Goal: Task Accomplishment & Management: Complete application form

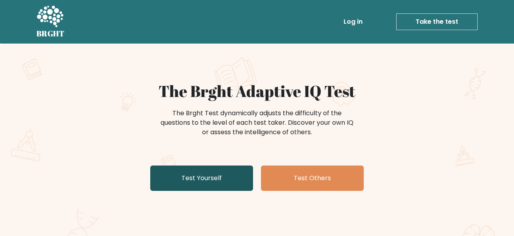
click at [242, 165] on link "Test Yourself" at bounding box center [201, 177] width 103 height 25
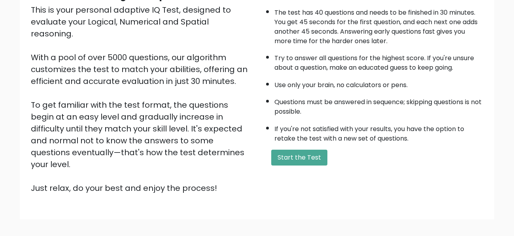
scroll to position [94, 0]
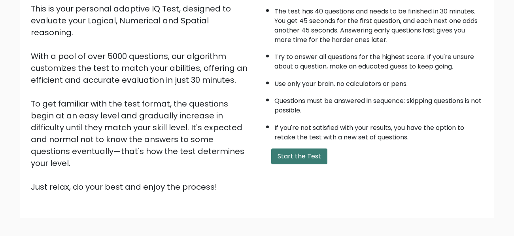
click at [315, 152] on button "Start the Test" at bounding box center [299, 156] width 56 height 16
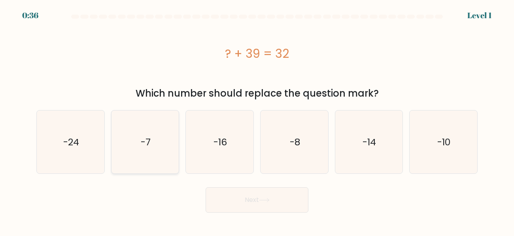
click at [140, 138] on icon "-7" at bounding box center [144, 141] width 63 height 63
click at [257, 120] on input "b. -7" at bounding box center [257, 119] width 0 height 2
radio input "true"
click at [254, 193] on button "Next" at bounding box center [257, 199] width 103 height 25
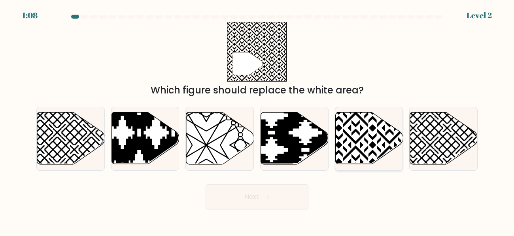
click at [380, 132] on icon at bounding box center [389, 111] width 136 height 136
click at [257, 120] on input "e." at bounding box center [257, 119] width 0 height 2
radio input "true"
click at [306, 184] on button "Next" at bounding box center [257, 196] width 103 height 25
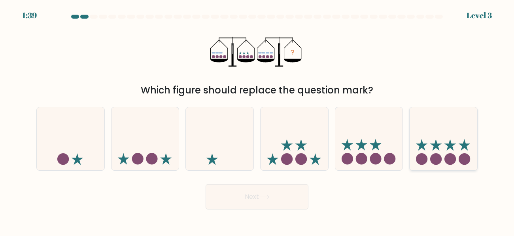
click at [428, 147] on icon at bounding box center [444, 138] width 68 height 56
click at [257, 120] on input "f." at bounding box center [257, 119] width 0 height 2
radio input "true"
click at [261, 198] on button "Next" at bounding box center [257, 196] width 103 height 25
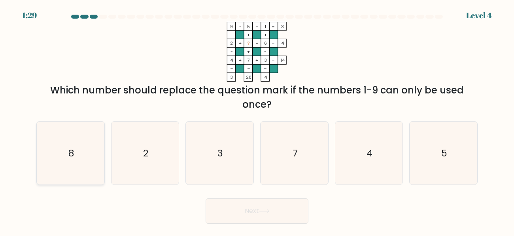
click at [98, 172] on icon "8" at bounding box center [70, 152] width 63 height 63
click at [257, 120] on input "a. 8" at bounding box center [257, 119] width 0 height 2
radio input "true"
click at [265, 218] on button "Next" at bounding box center [257, 210] width 103 height 25
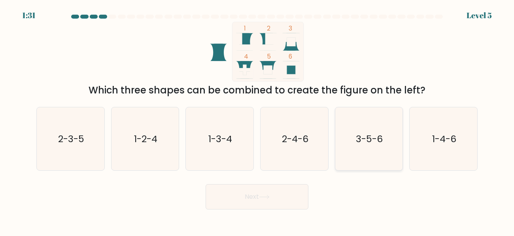
click at [367, 136] on text "3-5-6" at bounding box center [369, 138] width 27 height 13
click at [257, 120] on input "e. 3-5-6" at bounding box center [257, 119] width 0 height 2
radio input "true"
click at [295, 196] on button "Next" at bounding box center [257, 196] width 103 height 25
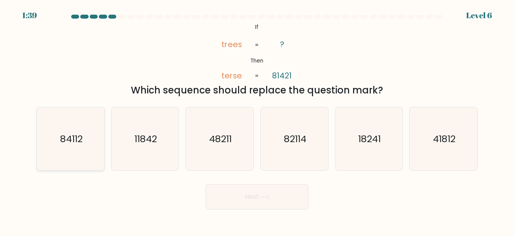
click at [91, 150] on icon "84112" at bounding box center [70, 138] width 63 height 63
click at [257, 120] on input "a. 84112" at bounding box center [257, 119] width 0 height 2
radio input "true"
click at [248, 193] on button "Next" at bounding box center [257, 196] width 103 height 25
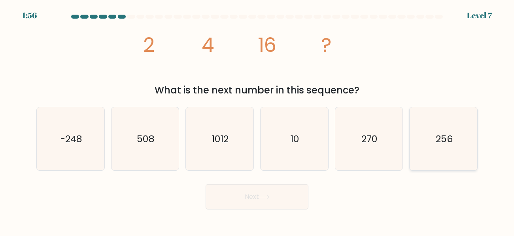
click at [464, 143] on icon "256" at bounding box center [443, 138] width 63 height 63
click at [257, 120] on input "f. 256" at bounding box center [257, 119] width 0 height 2
radio input "true"
click at [266, 200] on button "Next" at bounding box center [257, 196] width 103 height 25
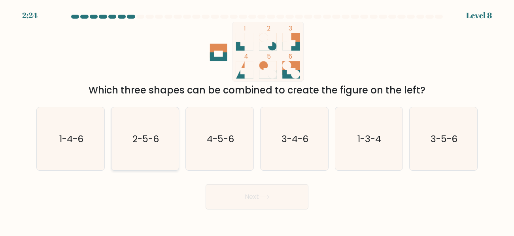
click at [165, 157] on icon "2-5-6" at bounding box center [144, 138] width 63 height 63
click at [257, 120] on input "b. 2-5-6" at bounding box center [257, 119] width 0 height 2
radio input "true"
click at [233, 192] on button "Next" at bounding box center [257, 196] width 103 height 25
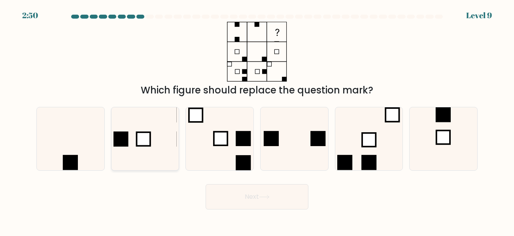
click at [145, 121] on icon at bounding box center [144, 138] width 63 height 63
click at [257, 120] on input "b." at bounding box center [257, 119] width 0 height 2
radio input "true"
click at [246, 191] on button "Next" at bounding box center [257, 196] width 103 height 25
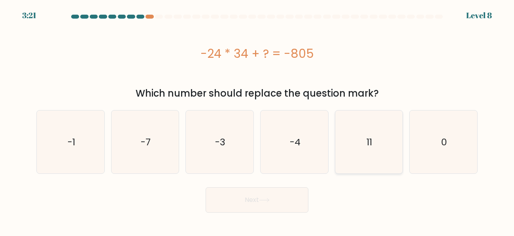
click at [341, 155] on icon "11" at bounding box center [368, 141] width 63 height 63
click at [257, 120] on input "e. 11" at bounding box center [257, 119] width 0 height 2
radio input "true"
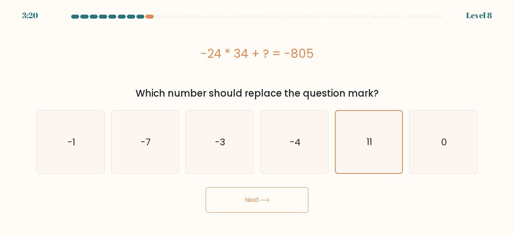
click at [293, 189] on button "Next" at bounding box center [257, 199] width 103 height 25
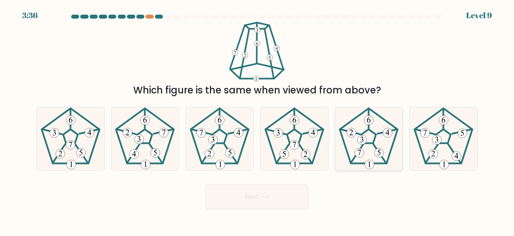
click at [397, 136] on icon at bounding box center [368, 138] width 63 height 63
click at [257, 120] on input "e." at bounding box center [257, 119] width 0 height 2
radio input "true"
click at [236, 147] on icon at bounding box center [219, 138] width 63 height 63
click at [257, 120] on input "c." at bounding box center [257, 119] width 0 height 2
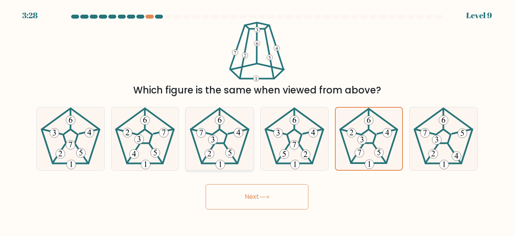
radio input "true"
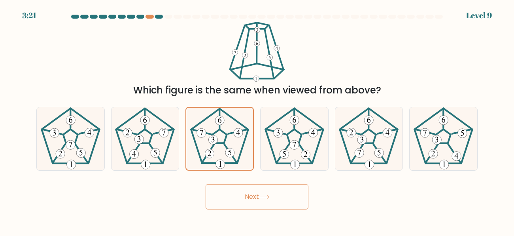
click at [240, 185] on button "Next" at bounding box center [257, 196] width 103 height 25
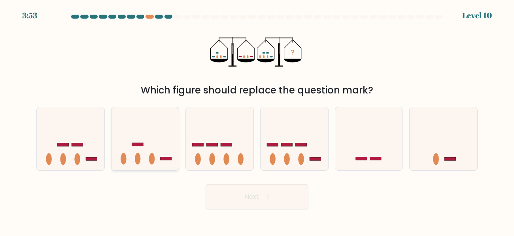
click at [171, 149] on icon at bounding box center [146, 138] width 68 height 56
click at [257, 120] on input "b." at bounding box center [257, 119] width 0 height 2
radio input "true"
click at [98, 160] on icon at bounding box center [71, 138] width 68 height 56
click at [257, 120] on input "a." at bounding box center [257, 119] width 0 height 2
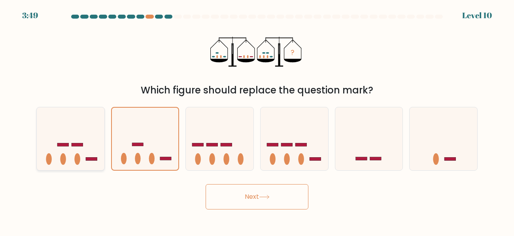
radio input "true"
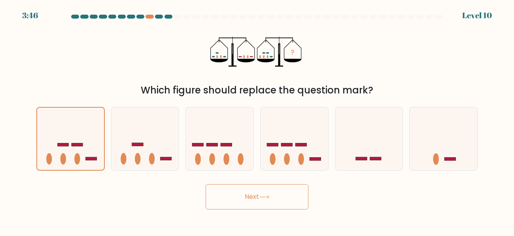
click at [243, 195] on button "Next" at bounding box center [257, 196] width 103 height 25
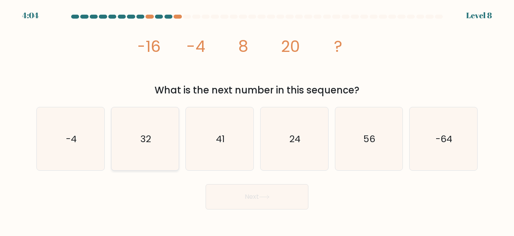
click at [151, 168] on icon "32" at bounding box center [144, 138] width 63 height 63
click at [257, 120] on input "b. 32" at bounding box center [257, 119] width 0 height 2
radio input "true"
click at [256, 197] on button "Next" at bounding box center [257, 196] width 103 height 25
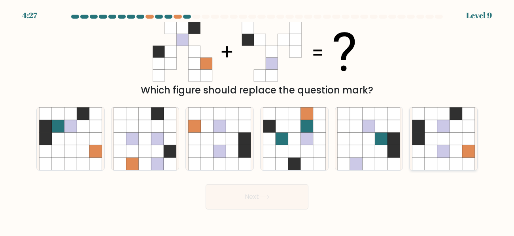
click at [431, 147] on icon at bounding box center [431, 151] width 13 height 13
click at [257, 120] on input "f." at bounding box center [257, 119] width 0 height 2
radio input "true"
click at [262, 202] on button "Next" at bounding box center [257, 196] width 103 height 25
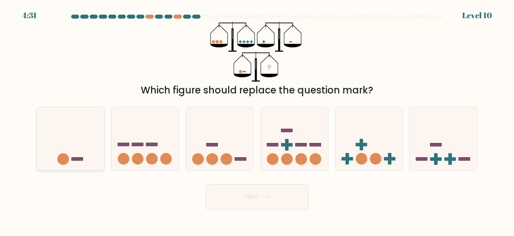
click at [72, 154] on icon at bounding box center [71, 138] width 68 height 56
click at [257, 120] on input "a." at bounding box center [257, 119] width 0 height 2
radio input "true"
click at [263, 193] on button "Next" at bounding box center [257, 196] width 103 height 25
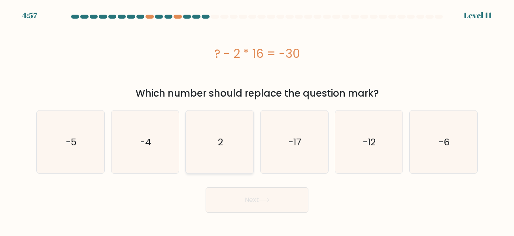
click at [217, 151] on icon "2" at bounding box center [219, 141] width 63 height 63
click at [257, 120] on input "c. 2" at bounding box center [257, 119] width 0 height 2
radio input "true"
click at [228, 185] on div "Next" at bounding box center [257, 197] width 451 height 29
click at [228, 188] on button "Next" at bounding box center [257, 199] width 103 height 25
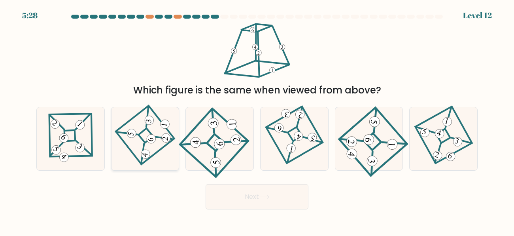
click at [149, 140] on 871 at bounding box center [151, 139] width 10 height 10
click at [257, 120] on input "b." at bounding box center [257, 119] width 0 height 2
radio input "true"
click at [214, 197] on button "Next" at bounding box center [257, 196] width 103 height 25
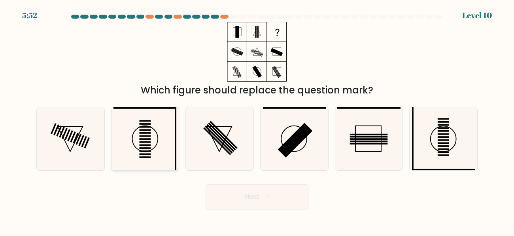
click at [155, 155] on icon at bounding box center [144, 138] width 63 height 63
click at [257, 120] on input "b." at bounding box center [257, 119] width 0 height 2
radio input "true"
click at [229, 189] on button "Next" at bounding box center [257, 196] width 103 height 25
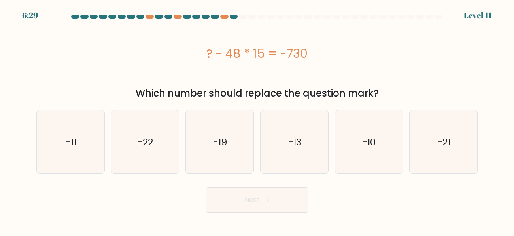
click at [225, 174] on form "a." at bounding box center [257, 114] width 514 height 198
click at [225, 170] on icon "-19" at bounding box center [219, 141] width 63 height 63
click at [257, 120] on input "c. -19" at bounding box center [257, 119] width 0 height 2
radio input "true"
click at [234, 202] on button "Next" at bounding box center [257, 199] width 103 height 25
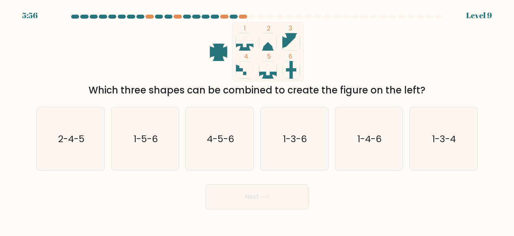
click at [181, 123] on div "b. 1-5-6" at bounding box center [145, 139] width 75 height 64
click at [168, 130] on icon "1-5-6" at bounding box center [144, 138] width 63 height 63
click at [257, 120] on input "b. 1-5-6" at bounding box center [257, 119] width 0 height 2
radio input "true"
click at [218, 189] on button "Next" at bounding box center [257, 196] width 103 height 25
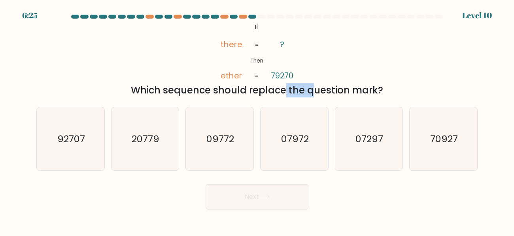
click at [316, 64] on div "@import url('https://fonts.googleapis.com/css?family=Abril+Fatface:400,100,100i…" at bounding box center [257, 60] width 451 height 76
click at [92, 126] on icon "92707" at bounding box center [70, 138] width 63 height 63
click at [257, 120] on input "a. 92707" at bounding box center [257, 119] width 0 height 2
radio input "true"
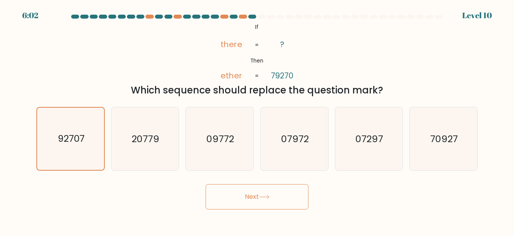
click at [290, 206] on button "Next" at bounding box center [257, 196] width 103 height 25
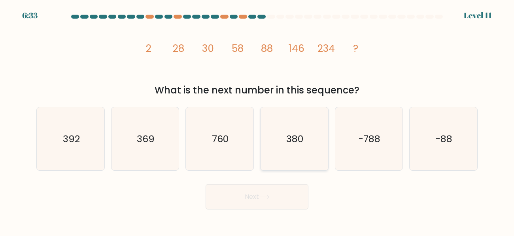
click at [290, 159] on icon "380" at bounding box center [294, 138] width 63 height 63
click at [257, 120] on input "d. 380" at bounding box center [257, 119] width 0 height 2
radio input "true"
click at [272, 208] on button "Next" at bounding box center [257, 196] width 103 height 25
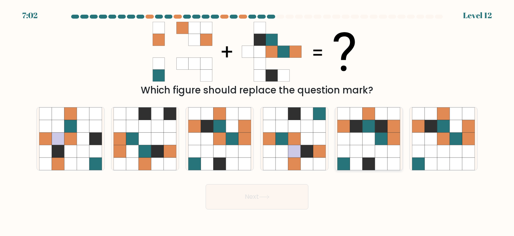
click at [384, 157] on icon at bounding box center [381, 163] width 13 height 13
click at [257, 120] on input "e." at bounding box center [257, 119] width 0 height 2
radio input "true"
click at [293, 197] on button "Next" at bounding box center [257, 196] width 103 height 25
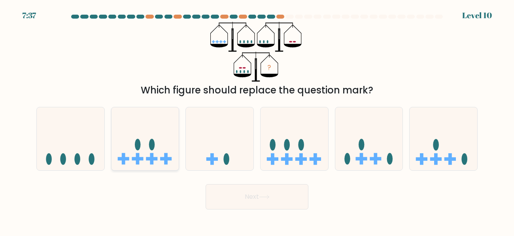
click at [174, 145] on icon at bounding box center [146, 138] width 68 height 56
click at [257, 120] on input "b." at bounding box center [257, 119] width 0 height 2
radio input "true"
click at [214, 189] on button "Next" at bounding box center [257, 196] width 103 height 25
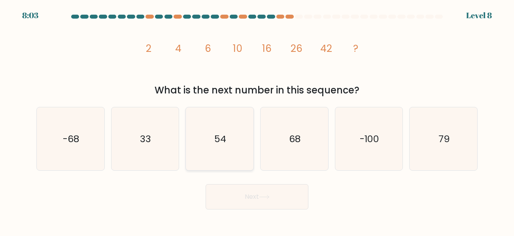
click at [223, 141] on text "54" at bounding box center [220, 138] width 12 height 13
click at [257, 120] on input "c. 54" at bounding box center [257, 119] width 0 height 2
radio input "true"
click at [283, 203] on button "Next" at bounding box center [257, 196] width 103 height 25
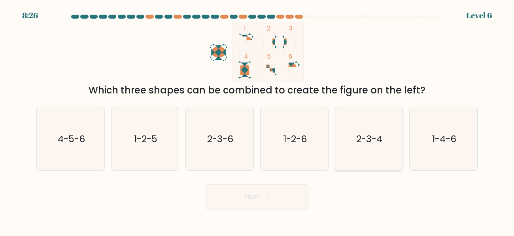
click at [397, 145] on icon "2-3-4" at bounding box center [368, 138] width 63 height 63
click at [257, 120] on input "e. 2-3-4" at bounding box center [257, 119] width 0 height 2
radio input "true"
click at [267, 198] on icon at bounding box center [264, 197] width 11 height 4
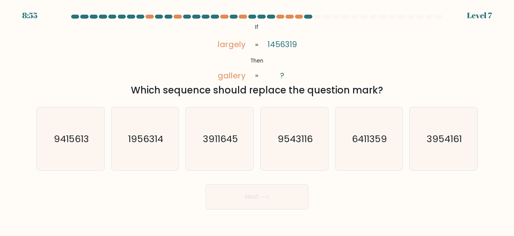
click at [377, 175] on form "If ?" at bounding box center [257, 112] width 514 height 195
click at [375, 161] on icon "6411359" at bounding box center [368, 138] width 63 height 63
click at [257, 120] on input "e. 6411359" at bounding box center [257, 119] width 0 height 2
radio input "true"
click at [300, 193] on button "Next" at bounding box center [257, 196] width 103 height 25
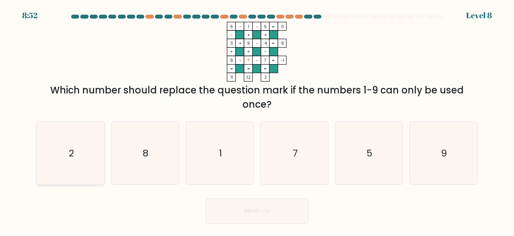
click at [59, 158] on icon "2" at bounding box center [70, 152] width 63 height 63
click at [257, 120] on input "a. 2" at bounding box center [257, 119] width 0 height 2
radio input "true"
click at [220, 219] on button "Next" at bounding box center [257, 210] width 103 height 25
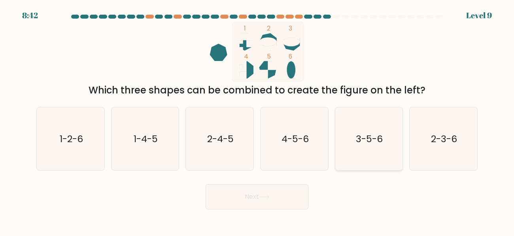
click at [374, 132] on icon "3-5-6" at bounding box center [368, 138] width 63 height 63
click at [257, 120] on input "e. 3-5-6" at bounding box center [257, 119] width 0 height 2
radio input "true"
click at [267, 190] on button "Next" at bounding box center [257, 196] width 103 height 25
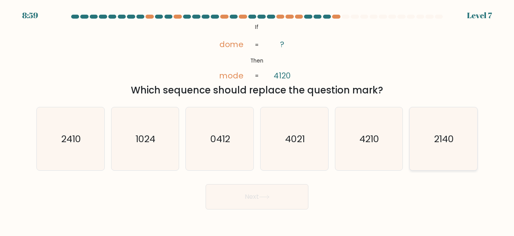
click at [436, 150] on icon "2140" at bounding box center [443, 138] width 63 height 63
click at [257, 120] on input "f. 2140" at bounding box center [257, 119] width 0 height 2
radio input "true"
click at [263, 201] on button "Next" at bounding box center [257, 196] width 103 height 25
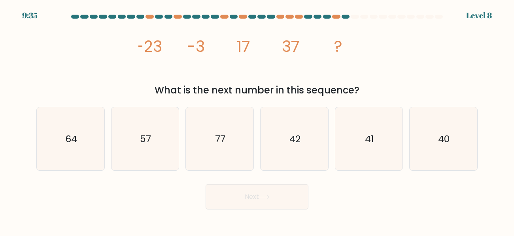
click at [179, 158] on div "b. 57" at bounding box center [145, 139] width 75 height 64
click at [168, 156] on icon "57" at bounding box center [144, 138] width 63 height 63
click at [257, 120] on input "b. 57" at bounding box center [257, 119] width 0 height 2
radio input "true"
click at [234, 201] on button "Next" at bounding box center [257, 196] width 103 height 25
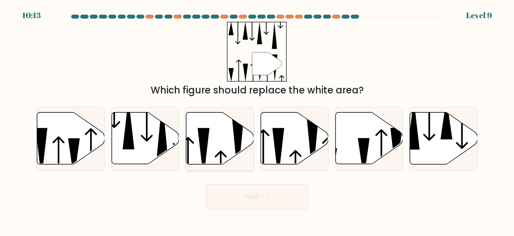
click at [210, 160] on icon at bounding box center [220, 138] width 68 height 52
click at [257, 120] on input "c." at bounding box center [257, 119] width 0 height 2
radio input "true"
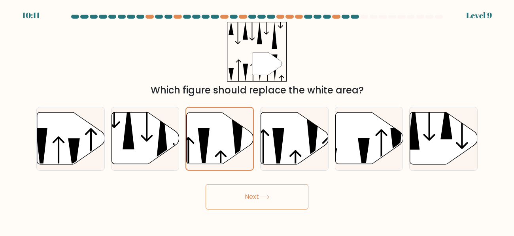
click at [236, 187] on button "Next" at bounding box center [257, 196] width 103 height 25
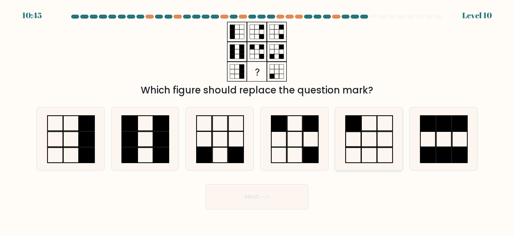
click at [386, 144] on icon at bounding box center [368, 138] width 63 height 63
click at [257, 120] on input "e." at bounding box center [257, 119] width 0 height 2
radio input "true"
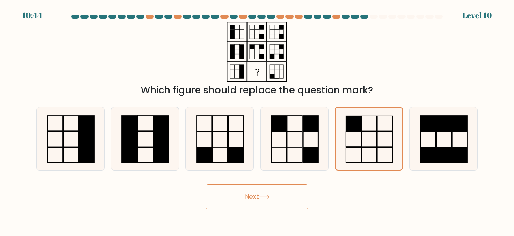
click at [293, 192] on button "Next" at bounding box center [257, 196] width 103 height 25
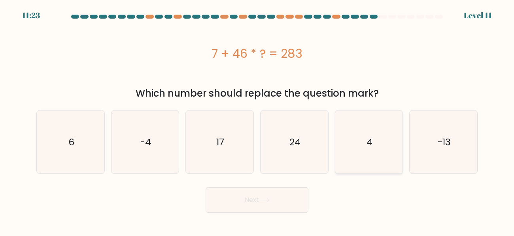
click at [375, 156] on icon "4" at bounding box center [368, 141] width 63 height 63
click at [257, 120] on input "e. 4" at bounding box center [257, 119] width 0 height 2
radio input "true"
click at [271, 193] on button "Next" at bounding box center [257, 199] width 103 height 25
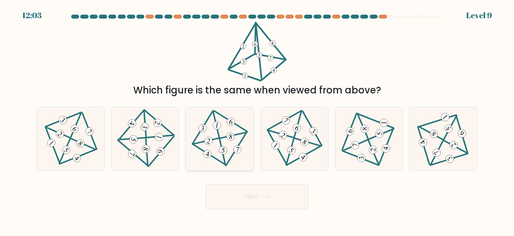
click at [225, 125] on icon at bounding box center [219, 138] width 51 height 50
click at [257, 120] on input "c." at bounding box center [257, 119] width 0 height 2
radio input "true"
click at [293, 192] on button "Next" at bounding box center [257, 196] width 103 height 25
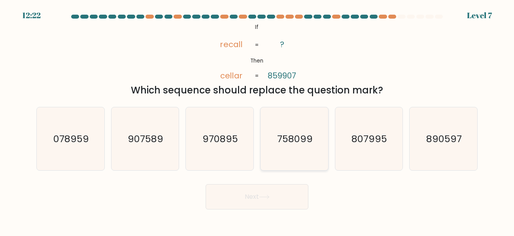
click at [291, 151] on icon "758099" at bounding box center [294, 138] width 63 height 63
click at [257, 120] on input "d. 758099" at bounding box center [257, 119] width 0 height 2
radio input "true"
click at [261, 195] on icon at bounding box center [264, 197] width 11 height 4
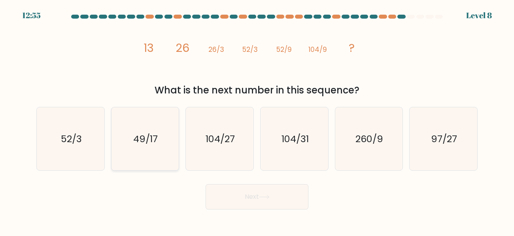
click at [144, 145] on icon "49/17" at bounding box center [144, 138] width 63 height 63
click at [257, 120] on input "b. 49/17" at bounding box center [257, 119] width 0 height 2
radio input "true"
click at [270, 190] on button "Next" at bounding box center [257, 196] width 103 height 25
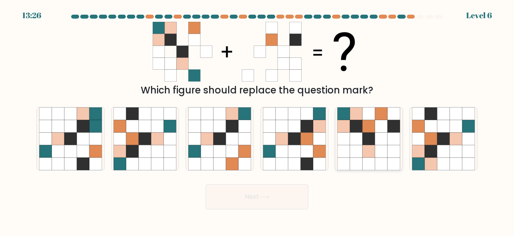
click at [402, 150] on div at bounding box center [369, 139] width 68 height 64
click at [257, 120] on input "e." at bounding box center [257, 119] width 0 height 2
radio input "true"
click at [269, 196] on icon at bounding box center [264, 197] width 11 height 4
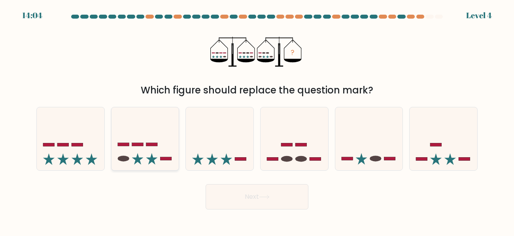
click at [130, 134] on icon at bounding box center [146, 138] width 68 height 56
click at [257, 120] on input "b." at bounding box center [257, 119] width 0 height 2
radio input "true"
click at [198, 181] on div "Next" at bounding box center [257, 194] width 451 height 29
click at [226, 191] on button "Next" at bounding box center [257, 196] width 103 height 25
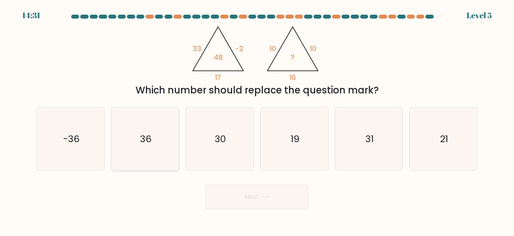
click at [156, 148] on icon "36" at bounding box center [144, 138] width 63 height 63
click at [257, 120] on input "b. 36" at bounding box center [257, 119] width 0 height 2
radio input "true"
click at [238, 191] on button "Next" at bounding box center [257, 196] width 103 height 25
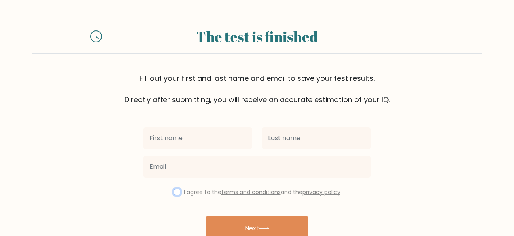
click at [174, 193] on input "checkbox" at bounding box center [177, 192] width 6 height 6
checkbox input "true"
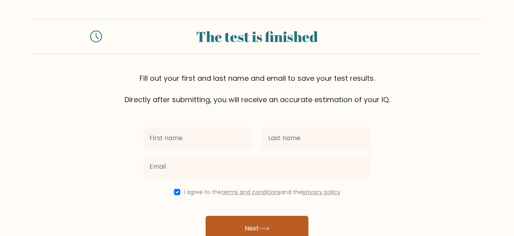
click at [229, 220] on button "Next" at bounding box center [257, 227] width 103 height 25
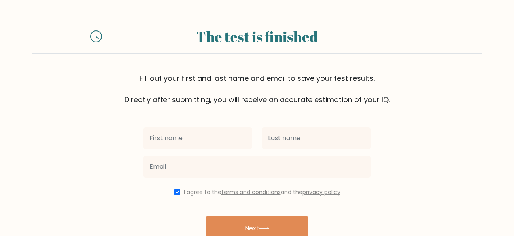
click at [327, 65] on div "The test is finished Fill out your first and last name and email to save your t…" at bounding box center [257, 62] width 451 height 86
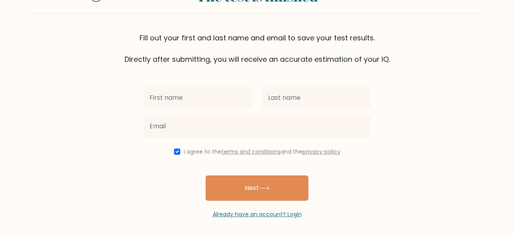
scroll to position [42, 0]
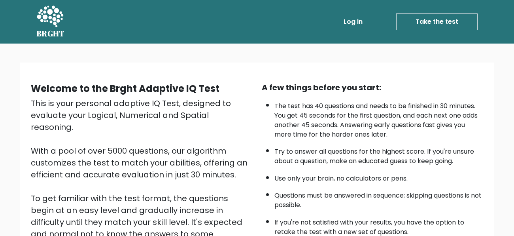
scroll to position [94, 0]
